Goal: Find contact information

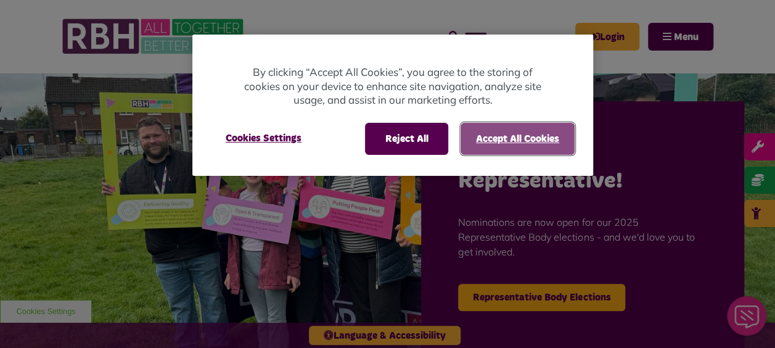
click at [478, 142] on button "Accept All Cookies" at bounding box center [518, 139] width 114 height 32
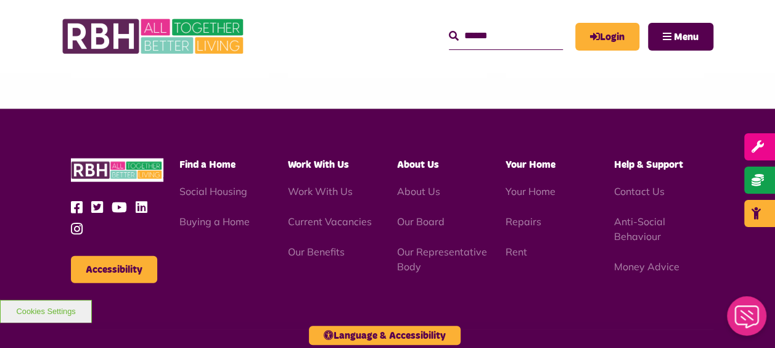
scroll to position [1274, 0]
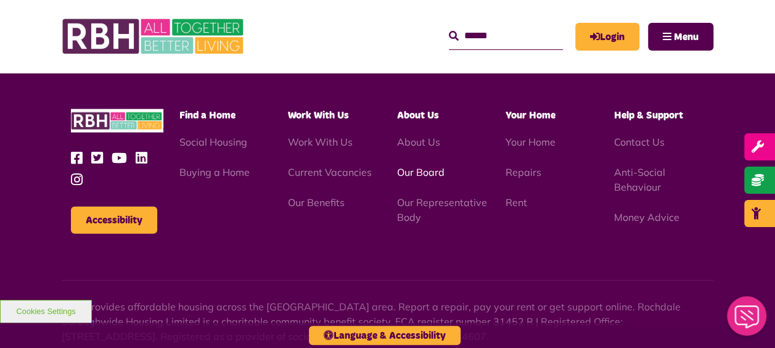
click at [436, 166] on link "Our Board" at bounding box center [419, 172] width 47 height 12
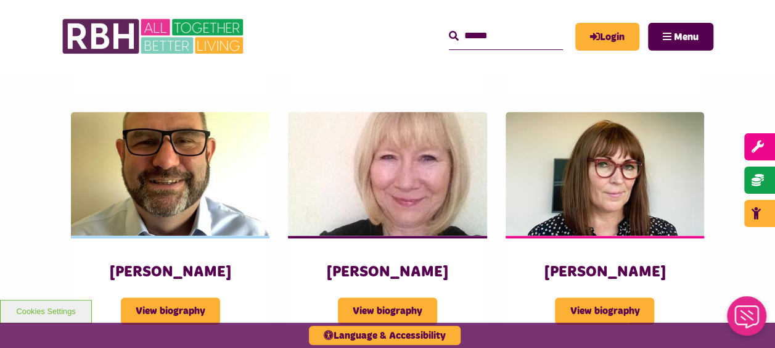
scroll to position [766, 0]
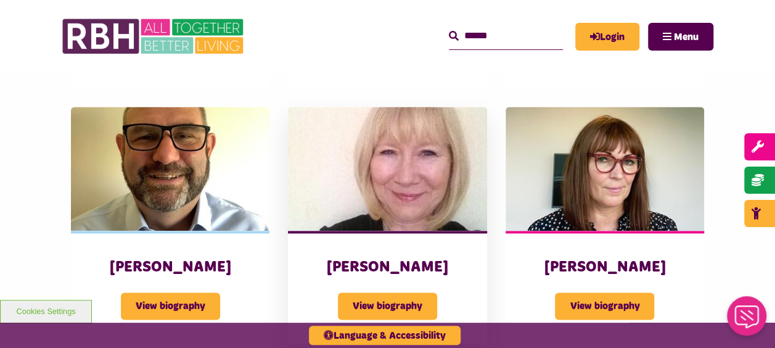
click at [332, 231] on div "Linda Levin View biography" at bounding box center [387, 287] width 199 height 113
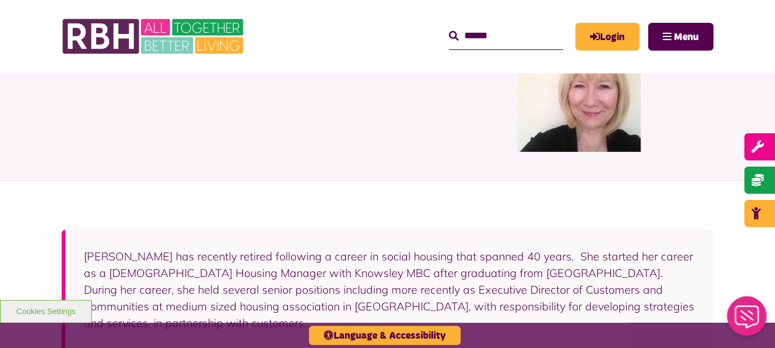
scroll to position [102, 0]
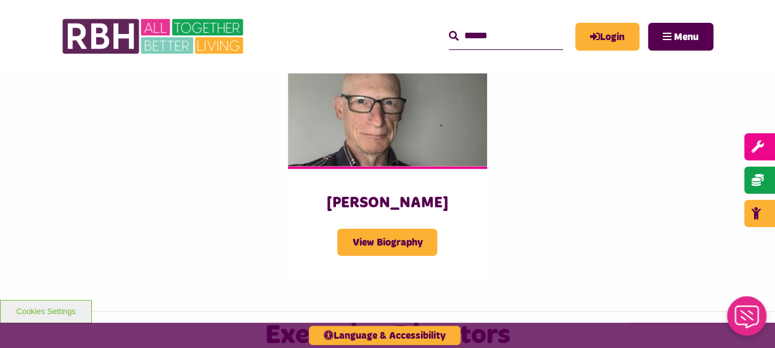
scroll to position [1684, 0]
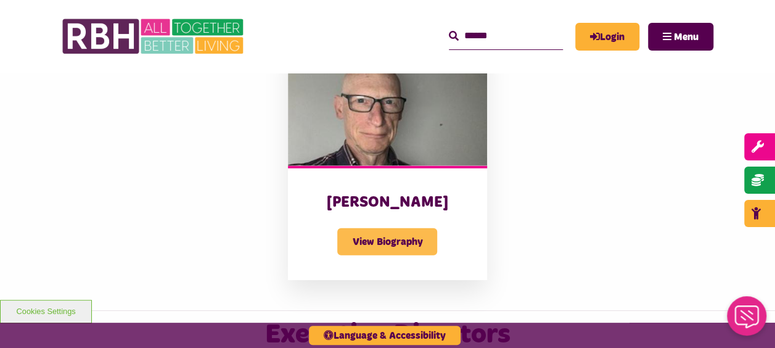
click at [409, 228] on span "View Biography" at bounding box center [387, 241] width 100 height 27
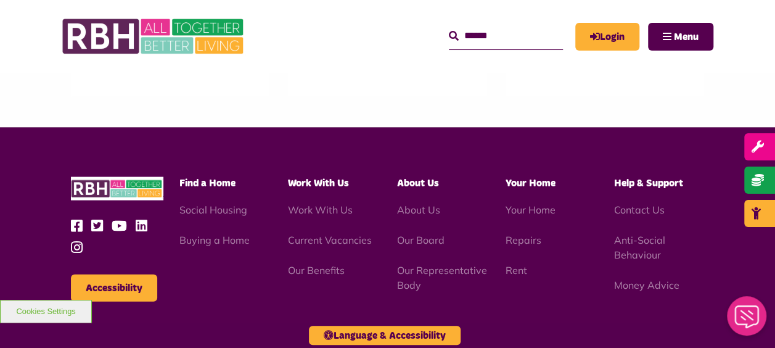
scroll to position [1204, 0]
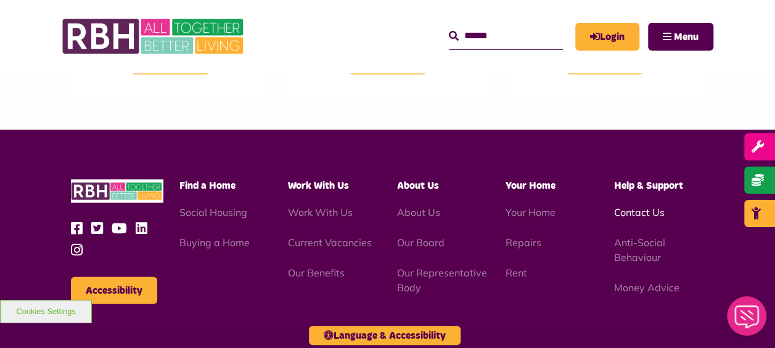
click at [631, 206] on link "Contact Us" at bounding box center [639, 212] width 51 height 12
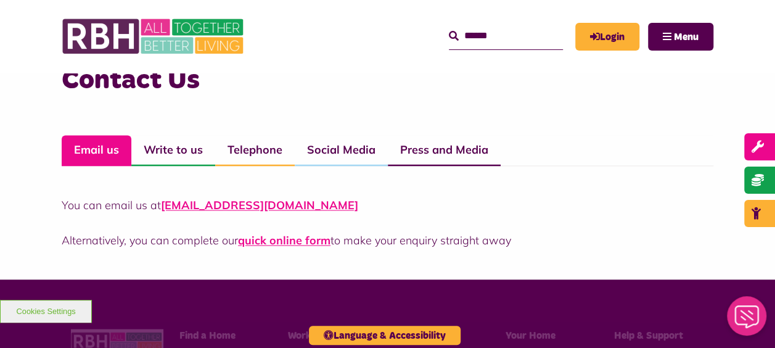
scroll to position [877, 0]
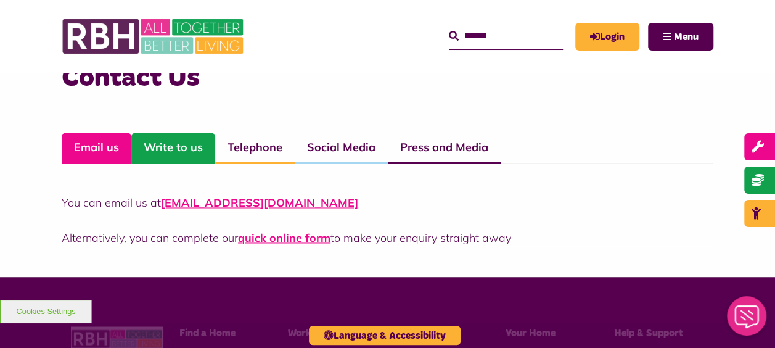
click at [179, 146] on link "Write to us" at bounding box center [173, 148] width 84 height 31
